Goal: Task Accomplishment & Management: Use online tool/utility

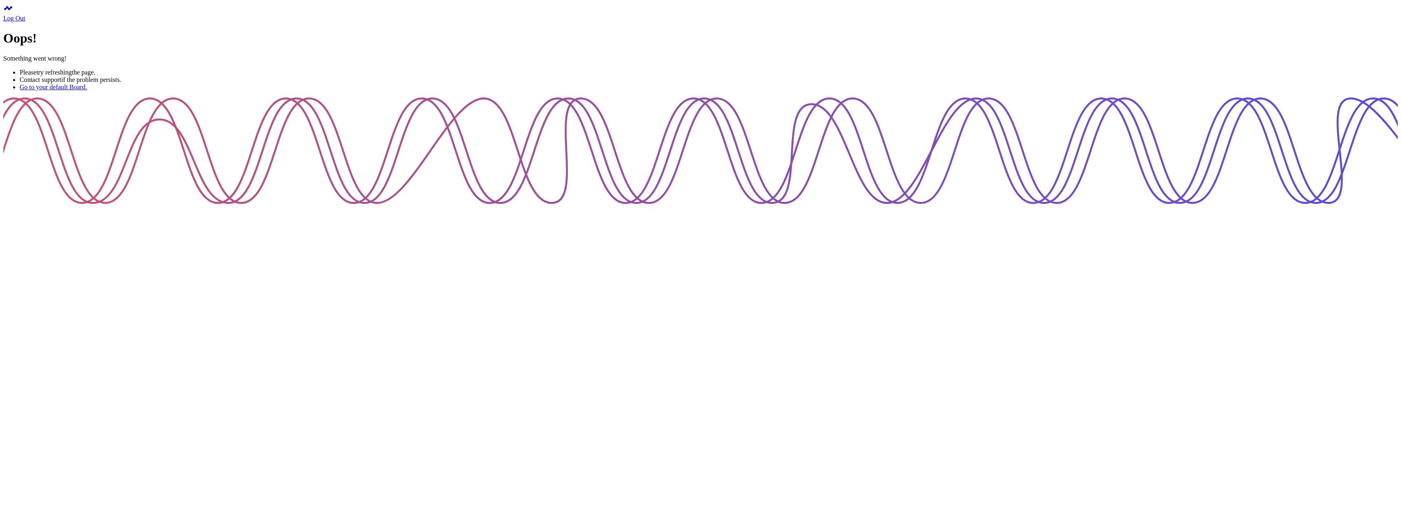
click at [385, 90] on div "Oops! Something went wrong! Please try refreshing the page. Contact support if …" at bounding box center [700, 61] width 1395 height 60
